Goal: Task Accomplishment & Management: Complete application form

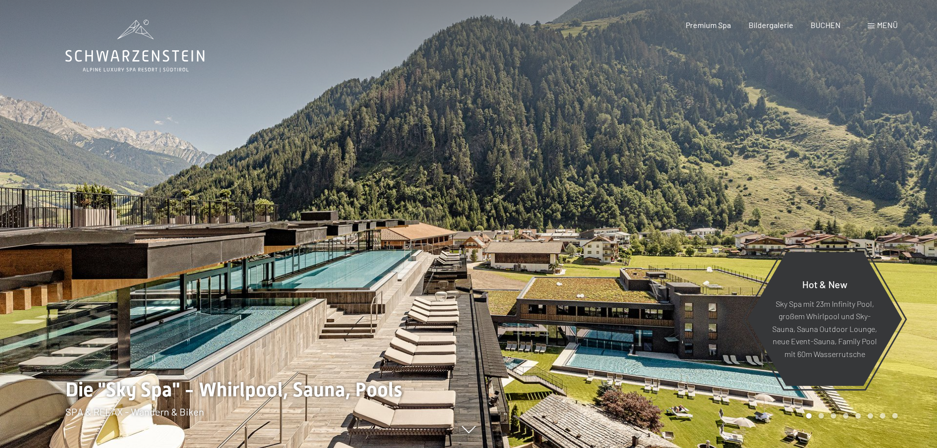
click at [881, 23] on span "Menü" at bounding box center [887, 24] width 21 height 9
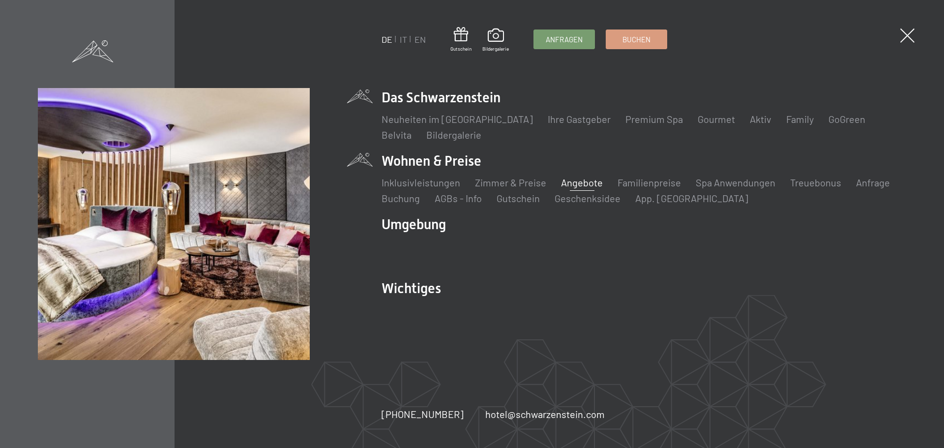
click at [580, 182] on link "Angebote" at bounding box center [582, 183] width 42 height 12
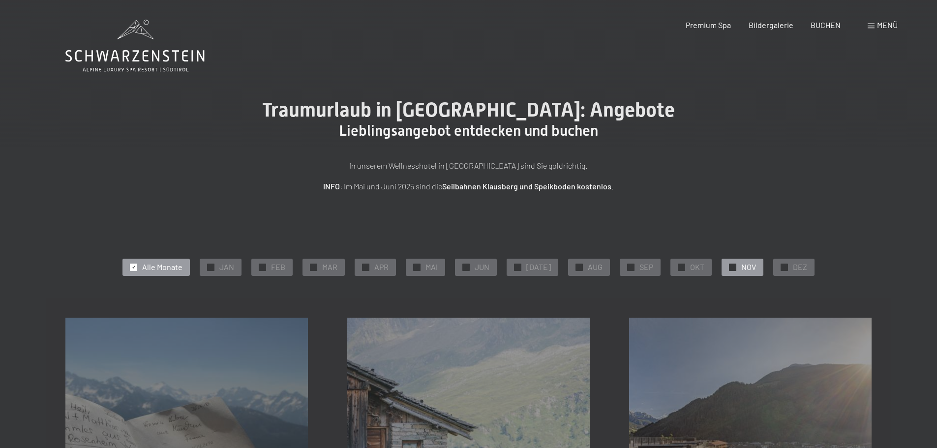
click at [729, 270] on div at bounding box center [732, 267] width 7 height 7
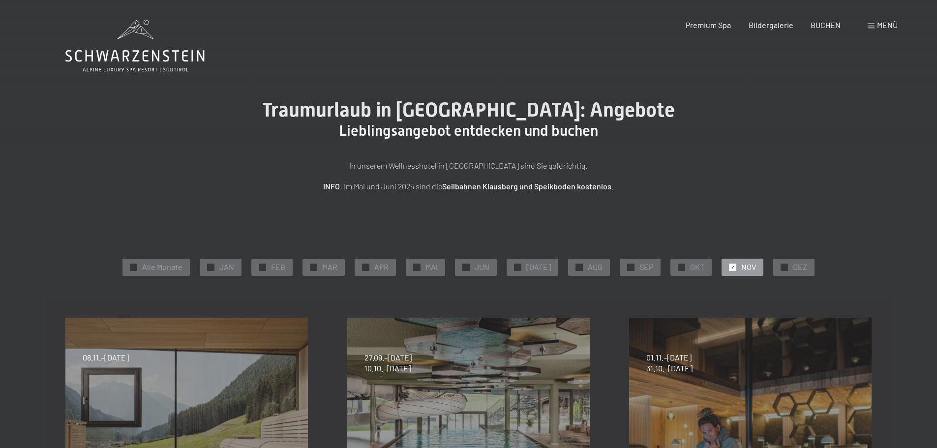
click at [880, 22] on span "Menü" at bounding box center [887, 24] width 21 height 9
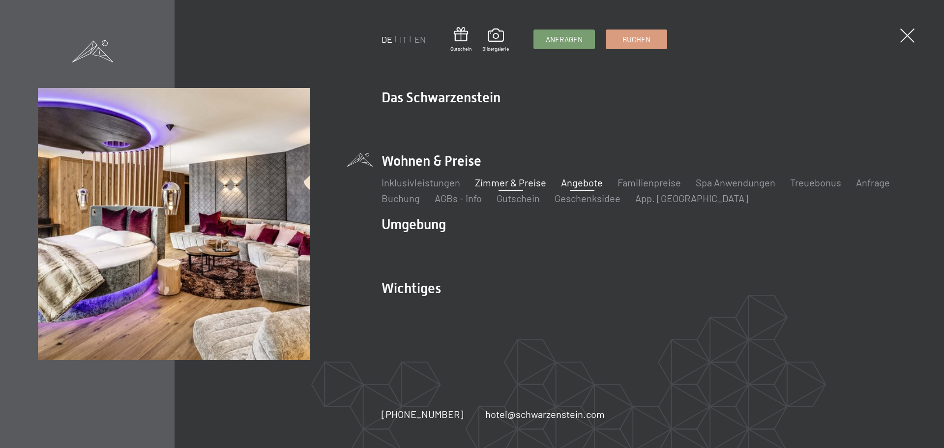
click at [518, 182] on link "Zimmer & Preise" at bounding box center [510, 183] width 71 height 12
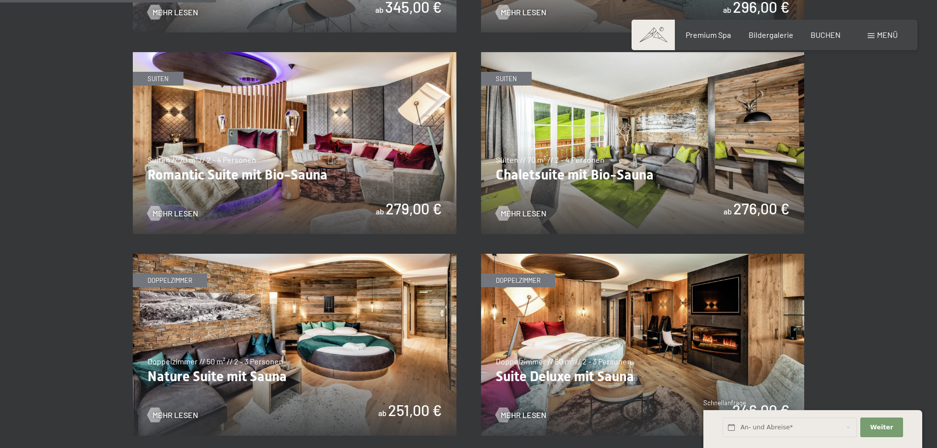
scroll to position [836, 0]
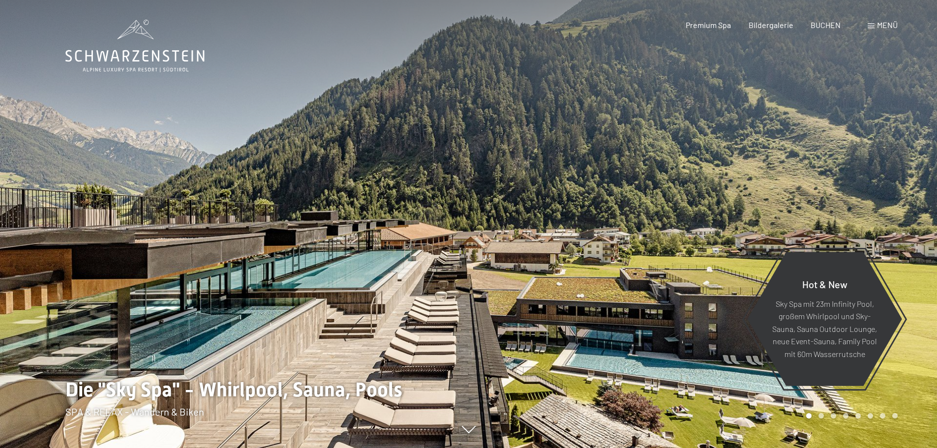
click at [888, 22] on span "Menü" at bounding box center [887, 24] width 21 height 9
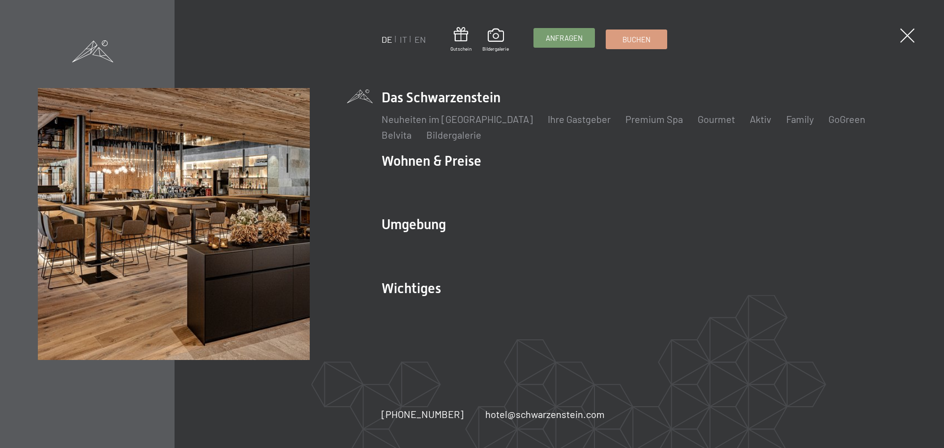
click at [550, 36] on span "Anfragen" at bounding box center [564, 38] width 37 height 10
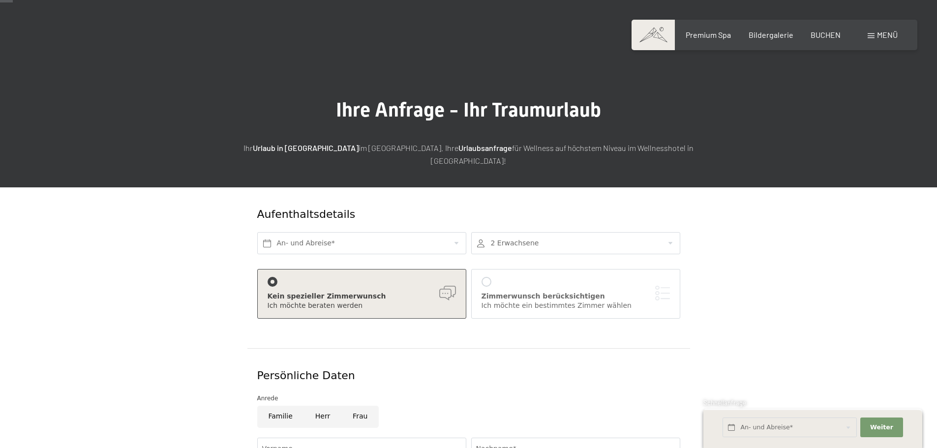
scroll to position [49, 0]
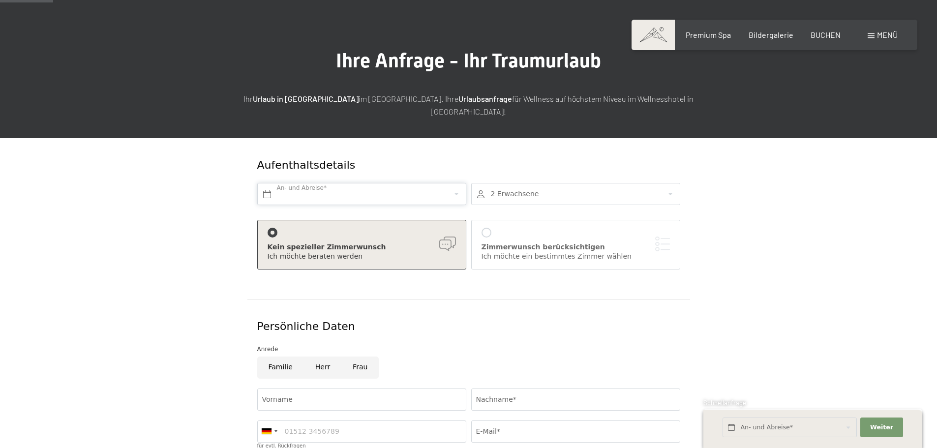
click at [424, 183] on input "text" at bounding box center [361, 194] width 209 height 22
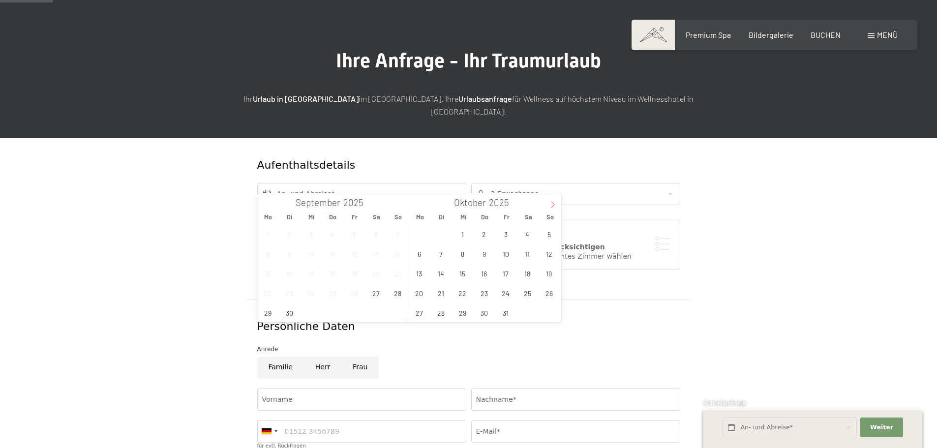
click at [556, 201] on span at bounding box center [553, 201] width 17 height 17
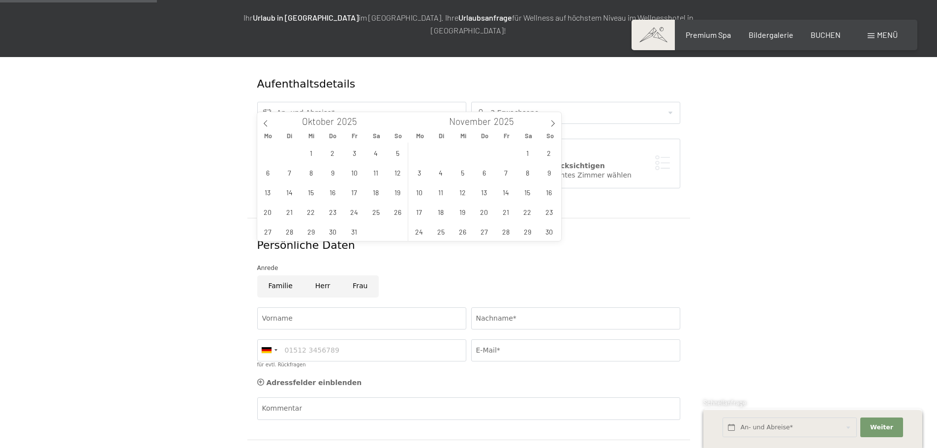
scroll to position [148, 0]
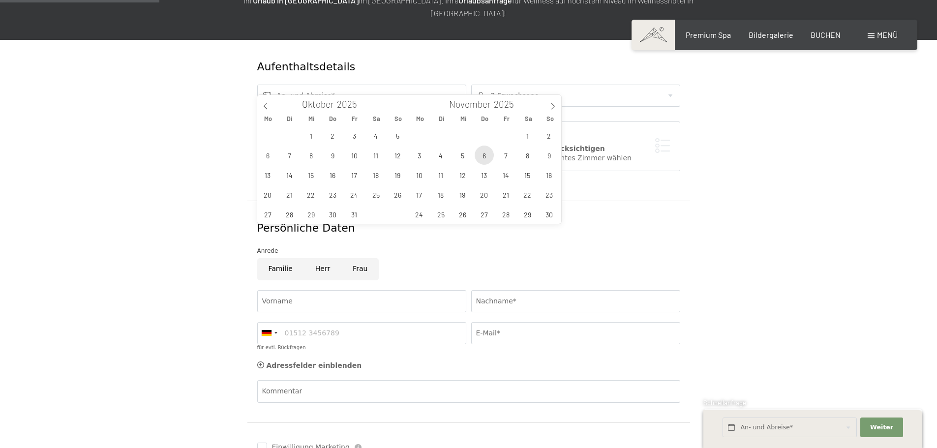
click at [486, 156] on span "6" at bounding box center [484, 155] width 19 height 19
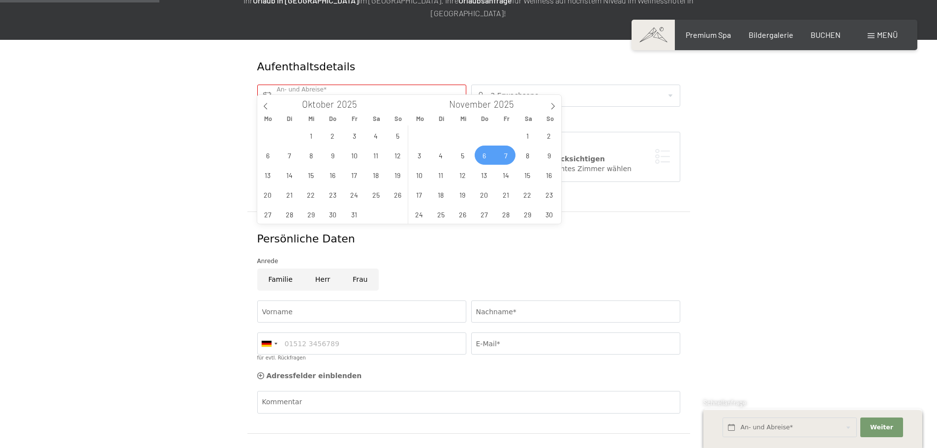
click at [499, 156] on span "7" at bounding box center [505, 155] width 19 height 19
type input "Do. 06.11.2025 - Fr. 07.11.2025"
click at [797, 152] on form "Aufenthaltsdetails Do. 06.11.2025 - Fr. 07.11.2025 An- und Abreise* 1 Nacht 2 E…" at bounding box center [468, 286] width 671 height 493
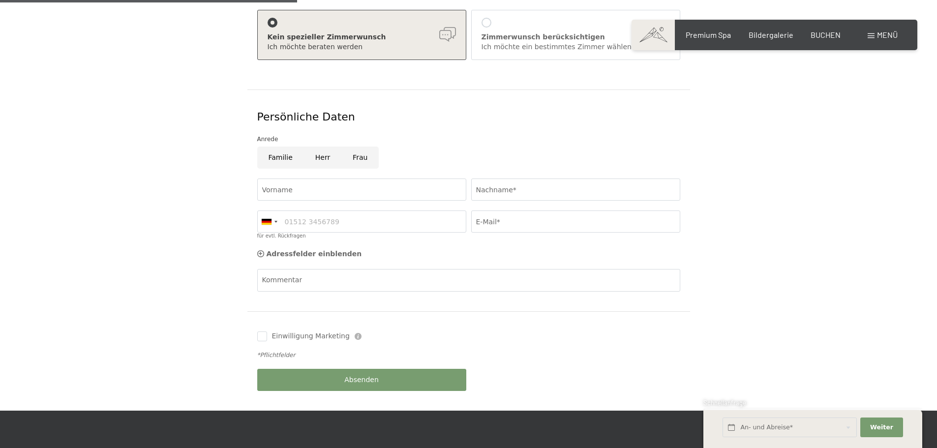
scroll to position [295, 0]
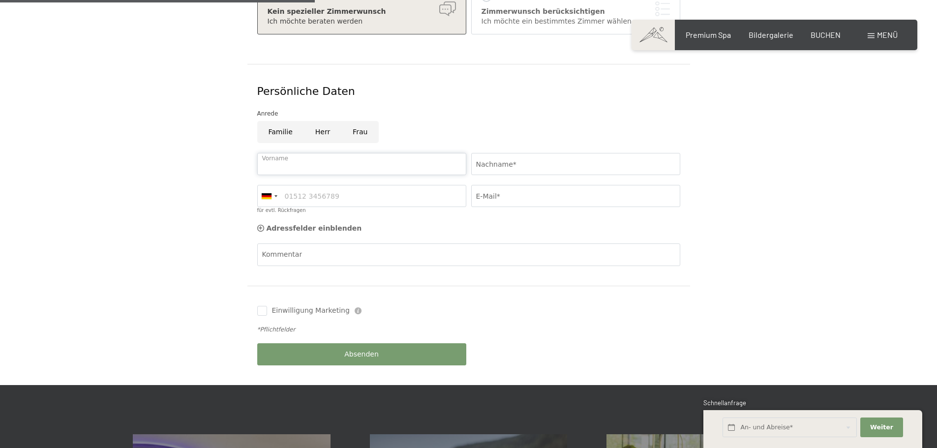
click at [334, 153] on input "Vorname" at bounding box center [361, 164] width 209 height 22
type input "Verena"
click at [514, 153] on input "Nachname*" at bounding box center [575, 164] width 209 height 22
type input "Hilpold"
click at [275, 195] on div at bounding box center [275, 196] width 3 height 2
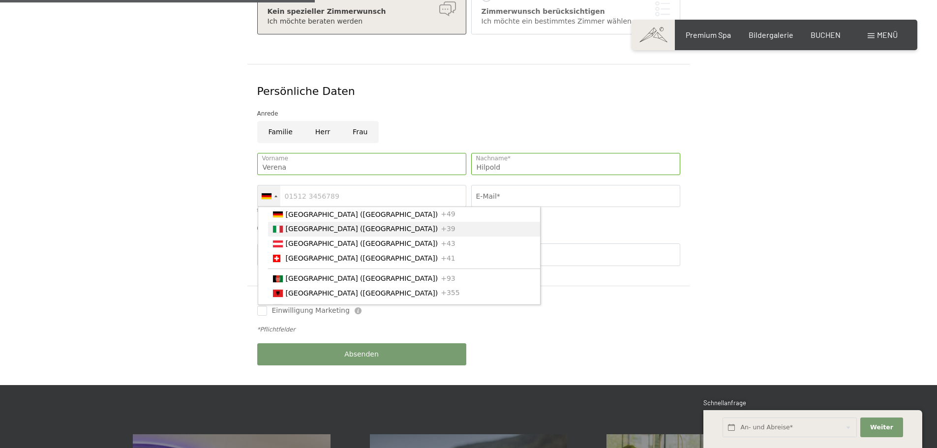
click at [280, 222] on li "Italy (Italia) +39" at bounding box center [404, 229] width 273 height 15
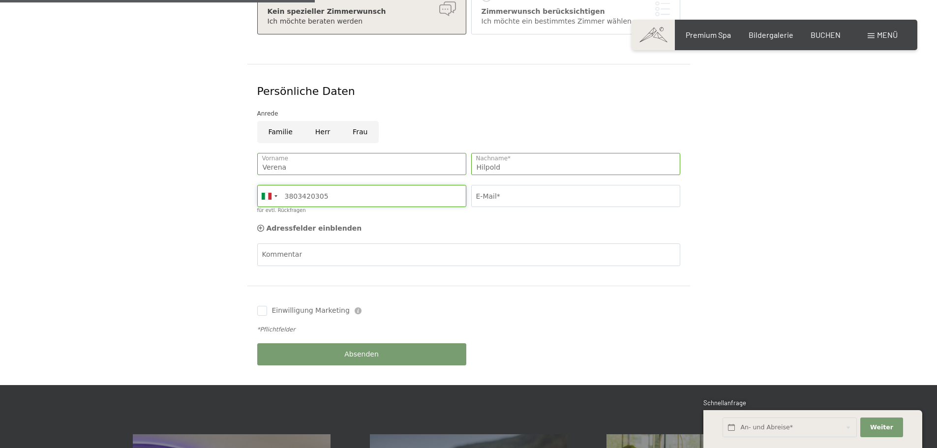
type input "3803420305"
click at [503, 185] on input "E-Mail*" at bounding box center [575, 196] width 209 height 22
type input "verenahilpold@yahoo.de"
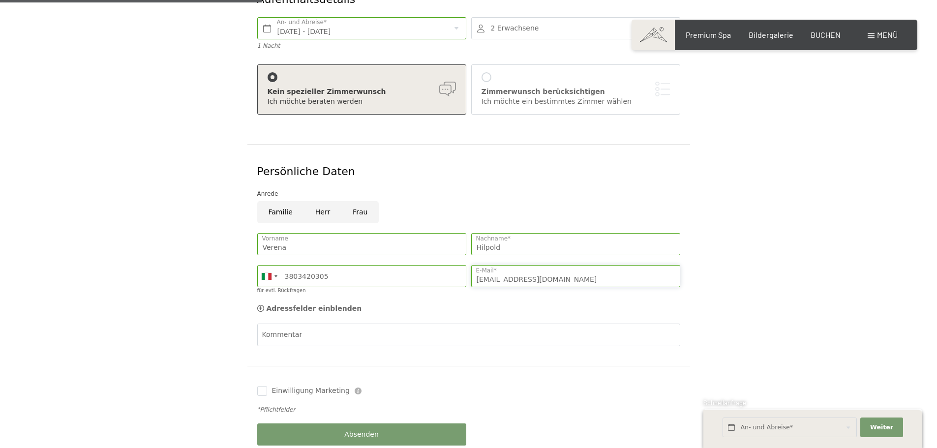
scroll to position [394, 0]
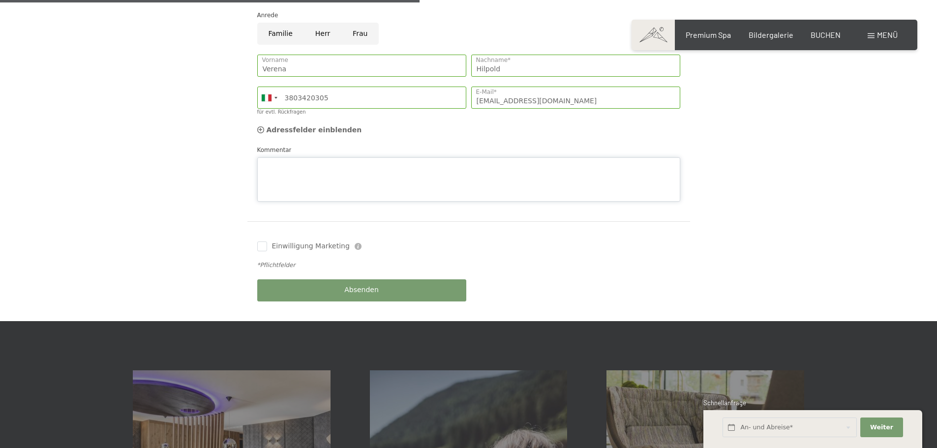
click at [387, 157] on textarea "Kommentar" at bounding box center [468, 179] width 423 height 44
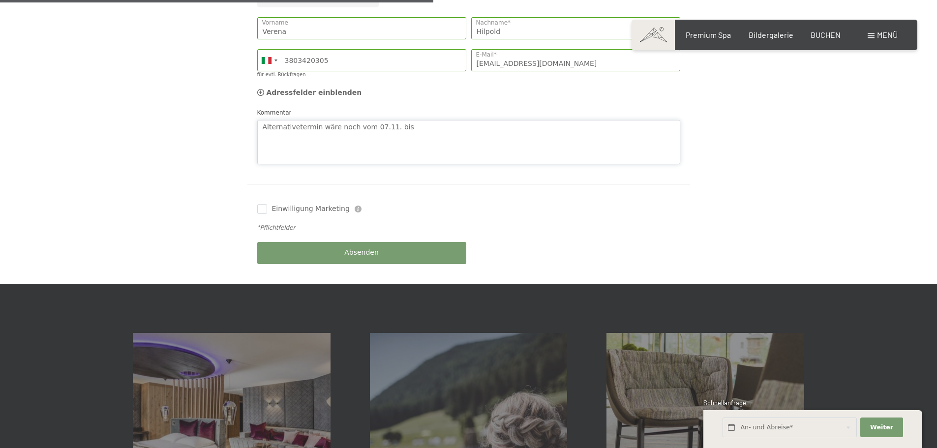
scroll to position [443, 0]
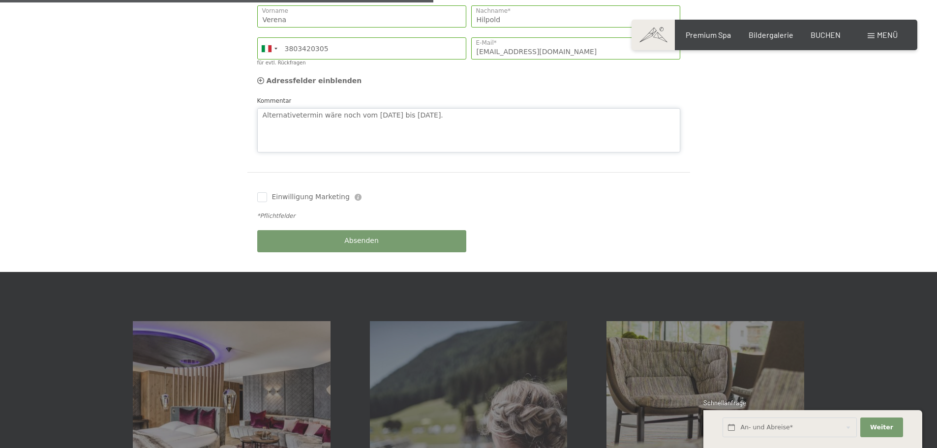
click at [296, 108] on textarea "Alternativetermin wäre noch vom 07.11. bis 08.11.2025." at bounding box center [468, 130] width 423 height 44
click at [460, 96] on div "Alternativtermin wäre noch vom 07.11. bis 08.11.2025. Kommentar" at bounding box center [468, 124] width 423 height 57
click at [460, 108] on textarea "Alternativtermin wäre noch vom 07.11. bis 08.11.2025." at bounding box center [468, 130] width 423 height 44
type textarea "Alternativtermin wäre noch vom 07.11. bis 08.11.2025. Eine Woche später wäre au…"
click at [261, 192] on input "Einwilligung Marketing" at bounding box center [262, 197] width 10 height 10
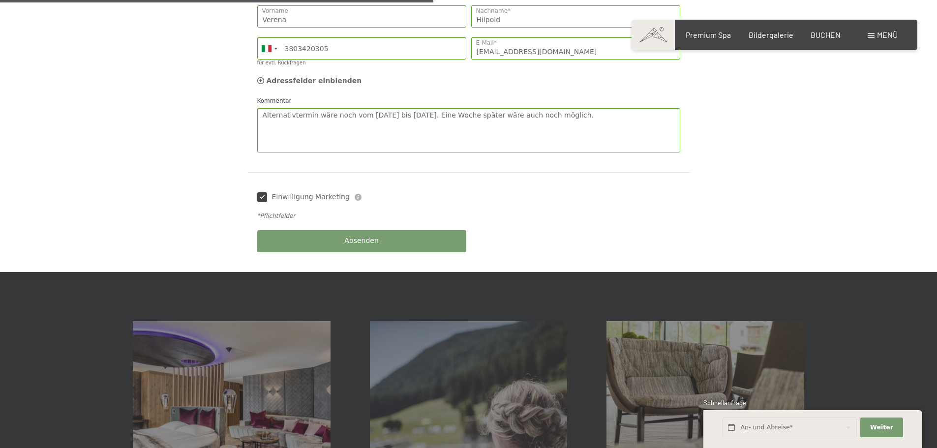
click at [261, 192] on input "Einwilligung Marketing" at bounding box center [262, 197] width 10 height 10
checkbox input "false"
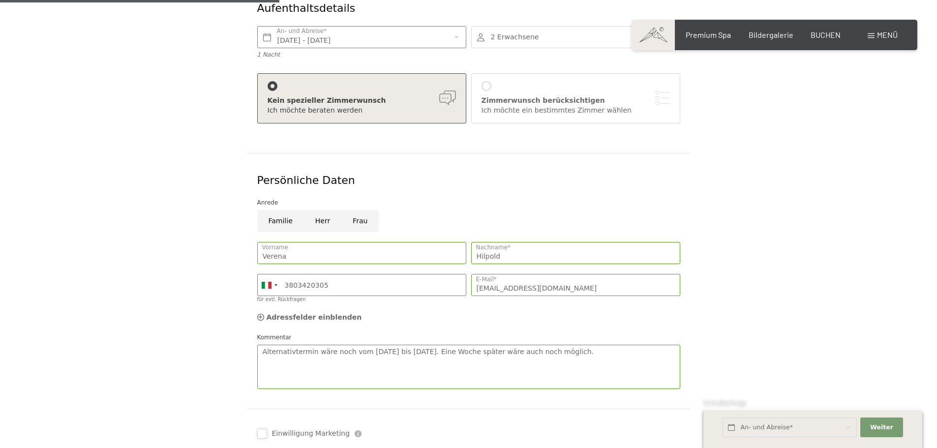
scroll to position [295, 0]
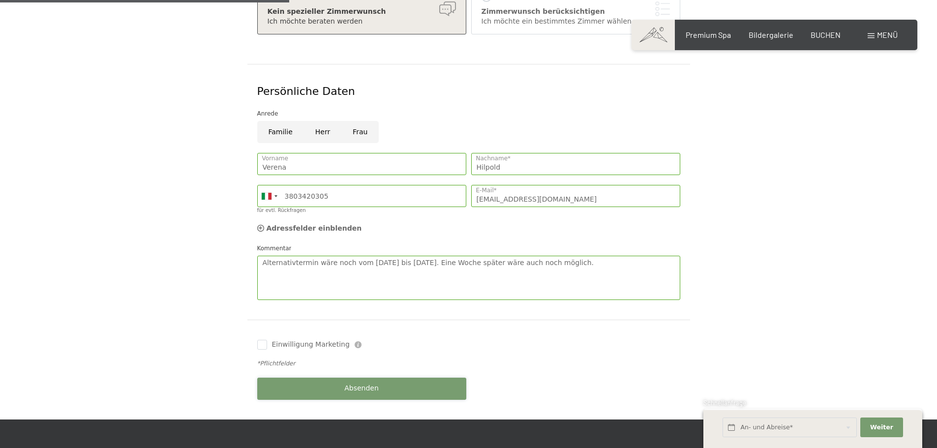
click at [364, 384] on span "Absenden" at bounding box center [361, 389] width 34 height 10
